Goal: Information Seeking & Learning: Learn about a topic

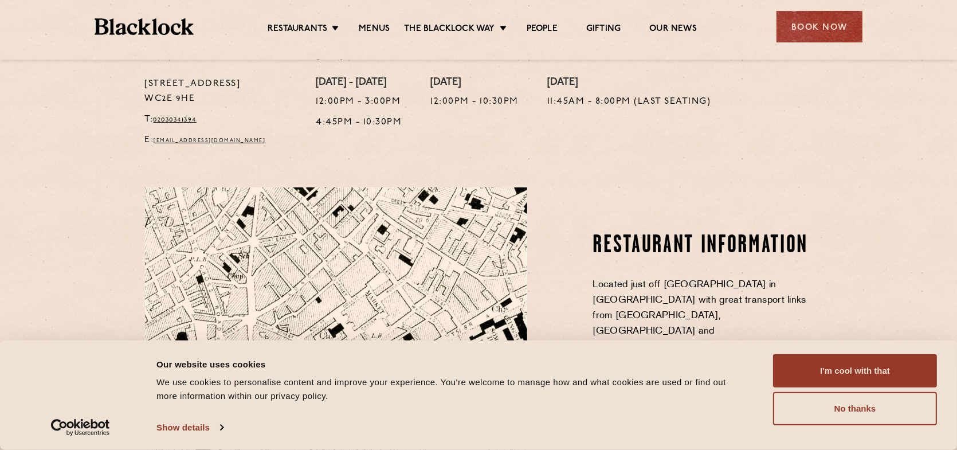
scroll to position [516, 0]
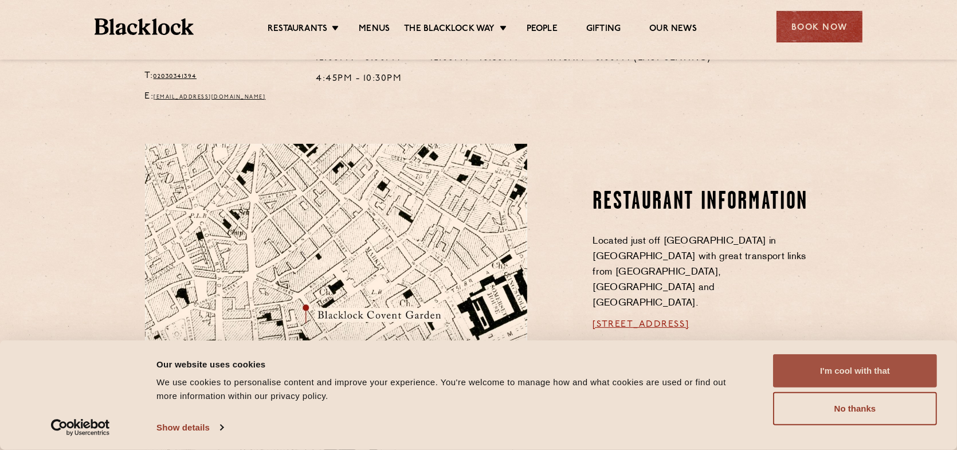
click at [818, 376] on button "I'm cool with that" at bounding box center [855, 370] width 164 height 33
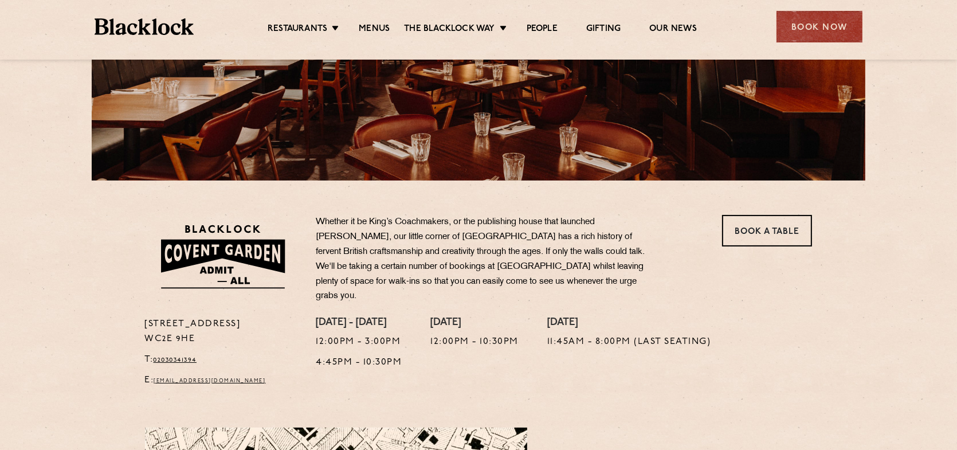
scroll to position [229, 0]
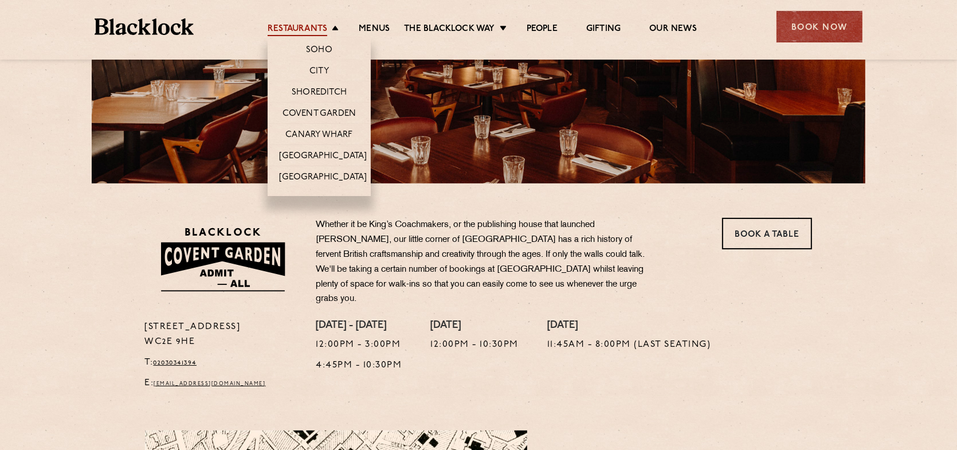
click at [287, 27] on link "Restaurants" at bounding box center [298, 30] width 60 height 13
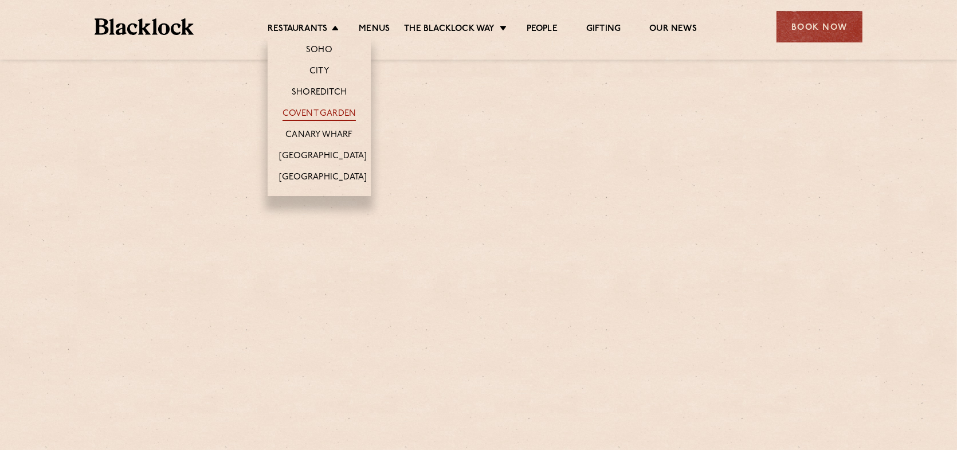
click at [316, 115] on link "Covent Garden" at bounding box center [320, 114] width 74 height 13
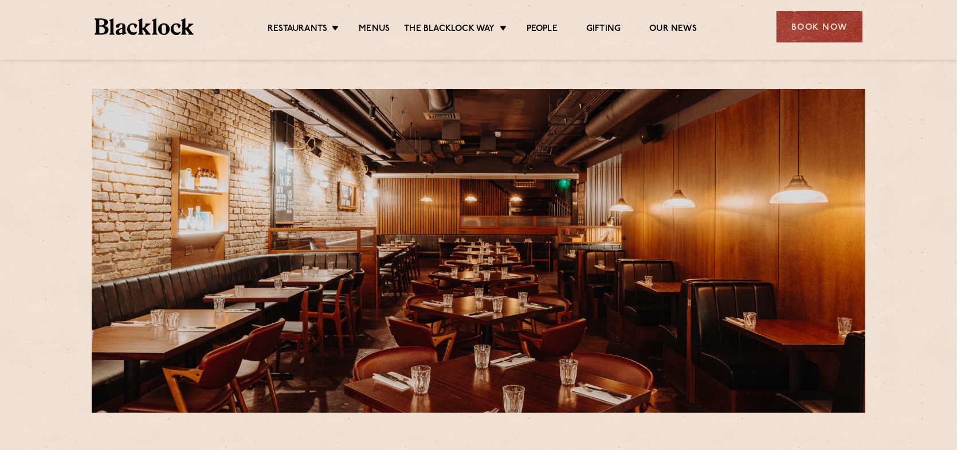
click at [302, 20] on ul "Restaurants Soho City Shoreditch Covent Garden Canary Wharf Manchester Birmingh…" at bounding box center [482, 27] width 577 height 18
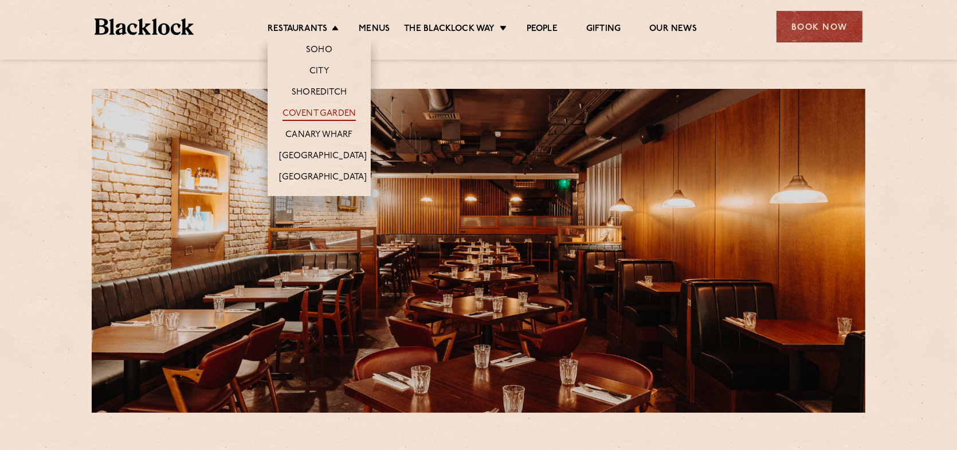
click at [314, 114] on link "Covent Garden" at bounding box center [320, 114] width 74 height 13
click at [296, 24] on link "Restaurants" at bounding box center [298, 30] width 60 height 13
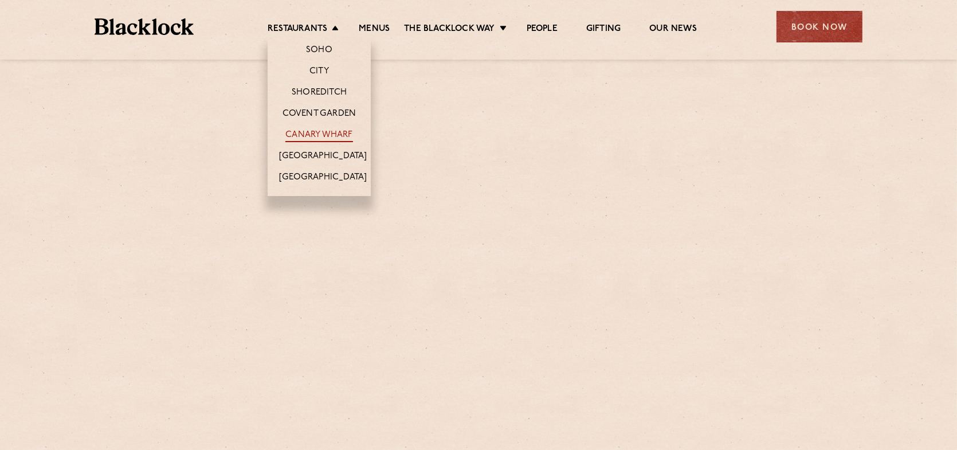
click at [312, 135] on link "Canary Wharf" at bounding box center [318, 136] width 67 height 13
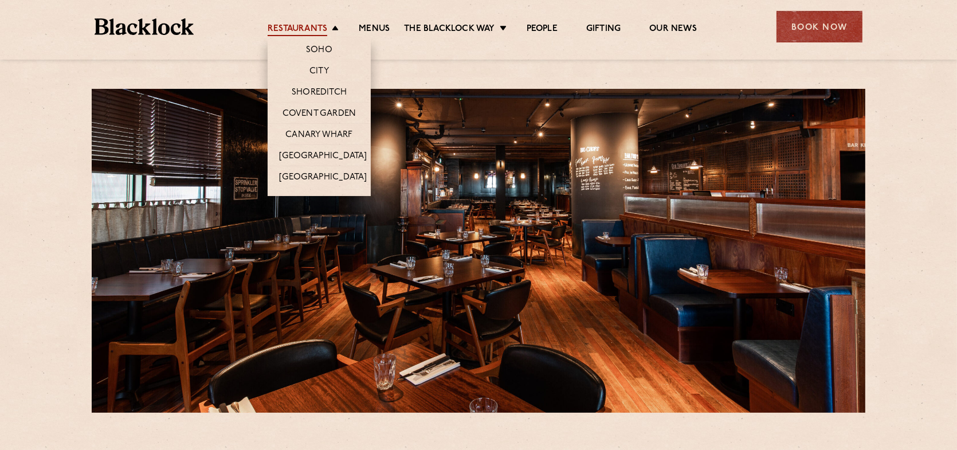
click at [301, 24] on link "Restaurants" at bounding box center [298, 30] width 60 height 13
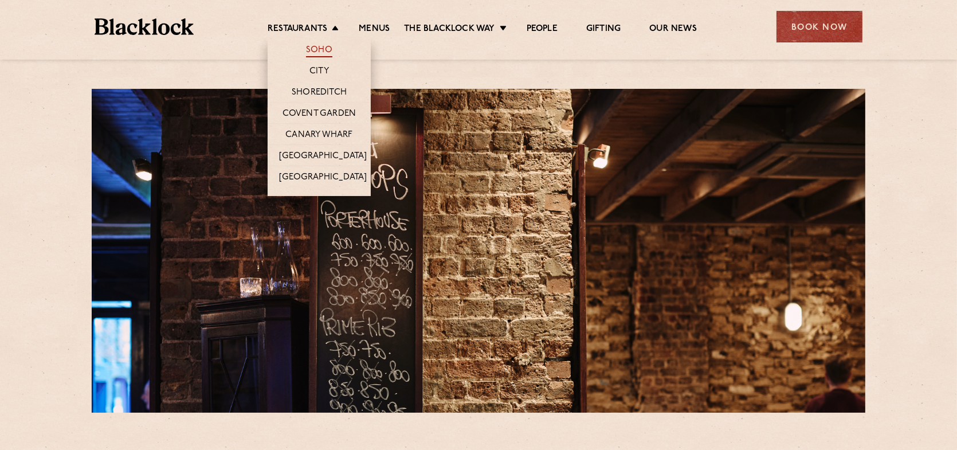
click at [323, 46] on link "Soho" at bounding box center [319, 51] width 26 height 13
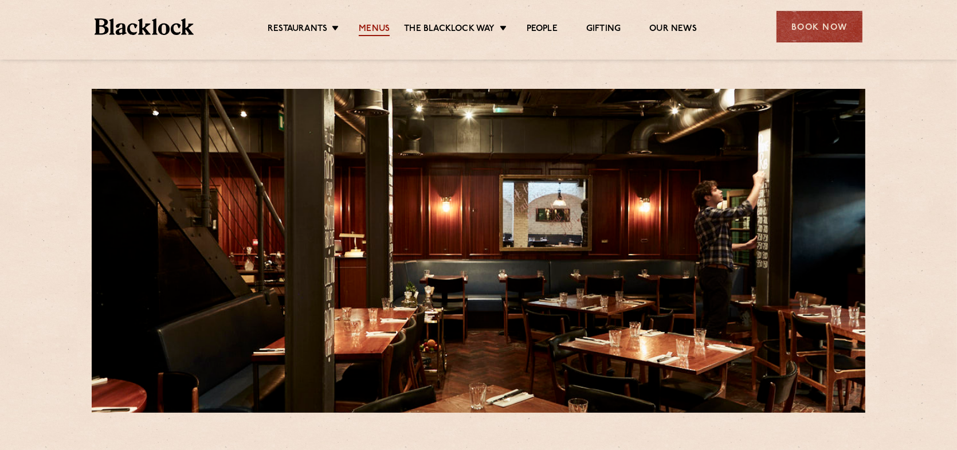
click at [373, 25] on link "Menus" at bounding box center [374, 30] width 31 height 13
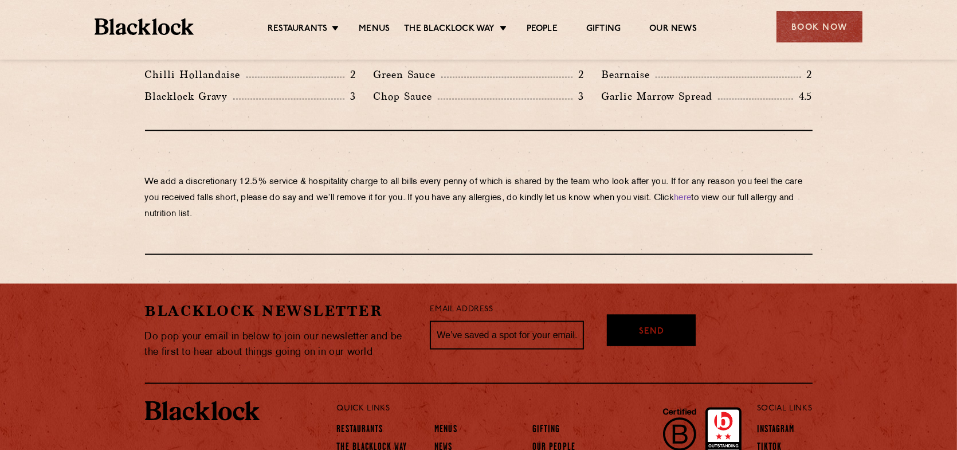
scroll to position [1677, 0]
